Goal: Transaction & Acquisition: Purchase product/service

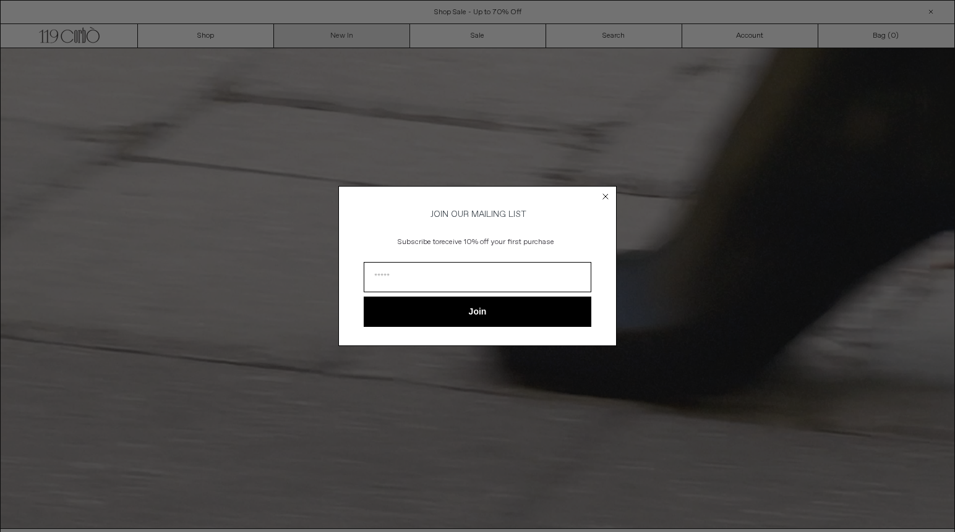
click at [326, 32] on div "Close dialog JOIN OUR MAILING LIST Subscribe to receive 10% off your first purc…" at bounding box center [477, 266] width 955 height 532
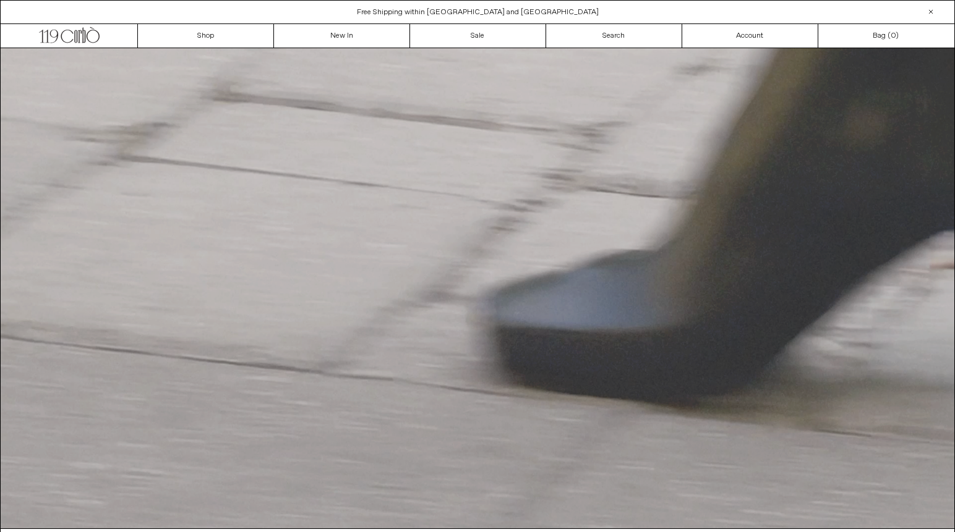
click at [347, 155] on video "Your browser does not support the video tag." at bounding box center [477, 288] width 953 height 480
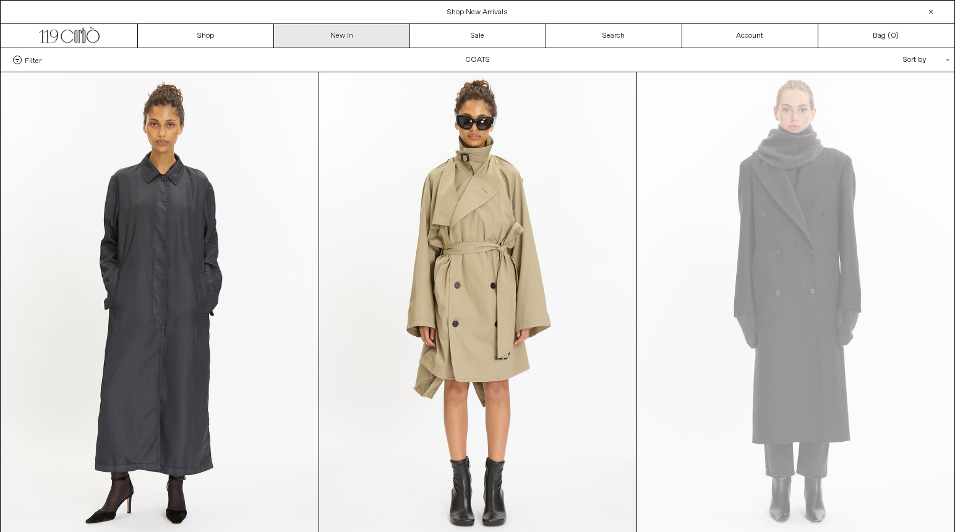
click at [346, 35] on link "New In" at bounding box center [342, 35] width 136 height 23
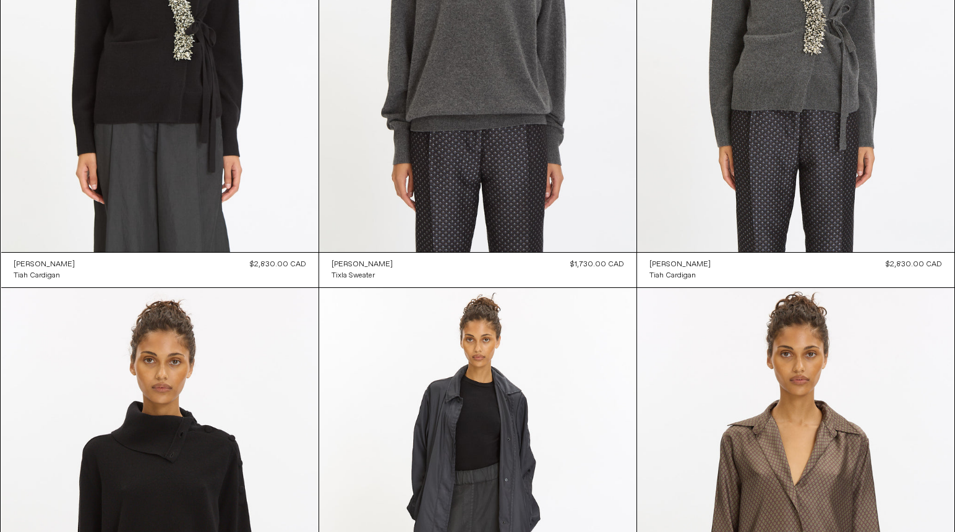
scroll to position [860, 0]
